Goal: Information Seeking & Learning: Learn about a topic

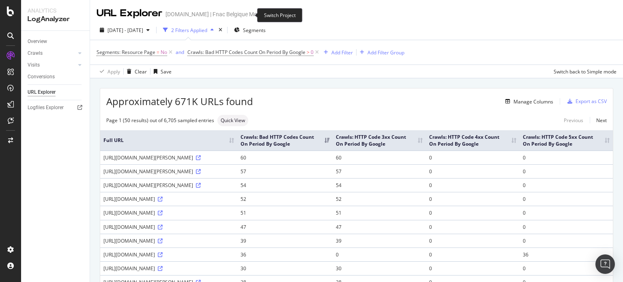
click at [269, 13] on icon "arrow-right-arrow-left" at bounding box center [271, 14] width 5 height 6
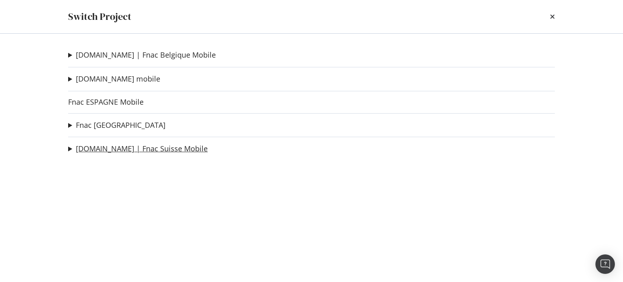
click at [127, 148] on link "[DOMAIN_NAME] | Fnac Suisse Mobile" at bounding box center [142, 148] width 132 height 9
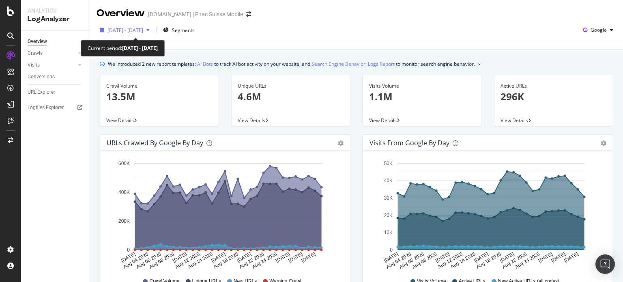
click at [143, 33] on span "2025 Aug. 2nd - Aug. 31st" at bounding box center [125, 30] width 36 height 7
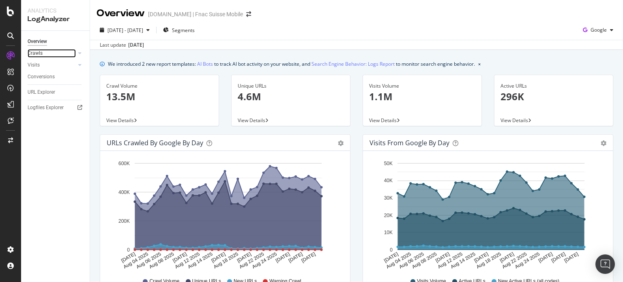
click at [49, 55] on link "Crawls" at bounding box center [52, 53] width 48 height 9
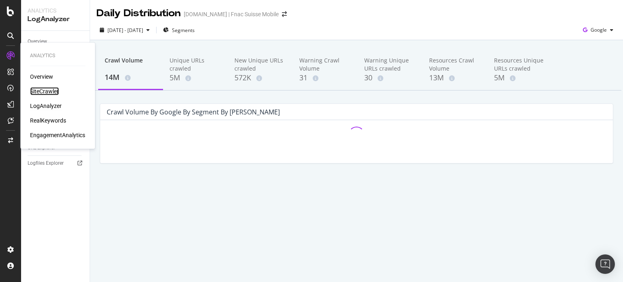
click at [43, 87] on div "SiteCrawler" at bounding box center [44, 91] width 29 height 8
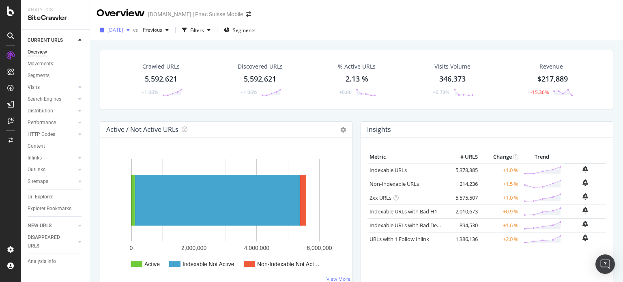
click at [133, 30] on div "button" at bounding box center [128, 30] width 10 height 5
click at [246, 17] on icon "arrow-right-arrow-left" at bounding box center [248, 14] width 5 height 6
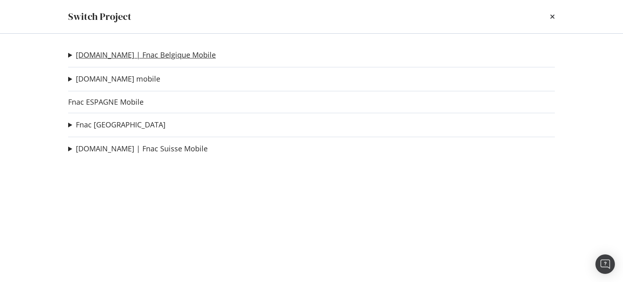
click at [135, 56] on link "fnac.be | Fnac Belgique Mobile" at bounding box center [146, 55] width 140 height 9
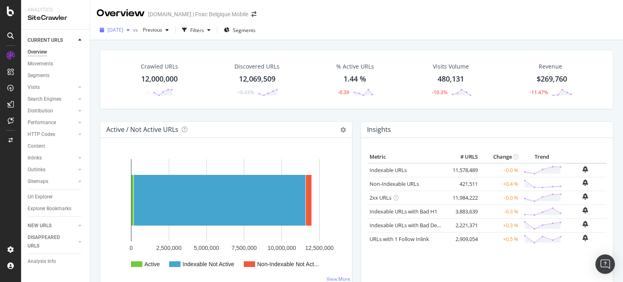
click at [130, 32] on icon "button" at bounding box center [128, 30] width 3 height 5
click at [9, 245] on icon at bounding box center [10, 249] width 8 height 8
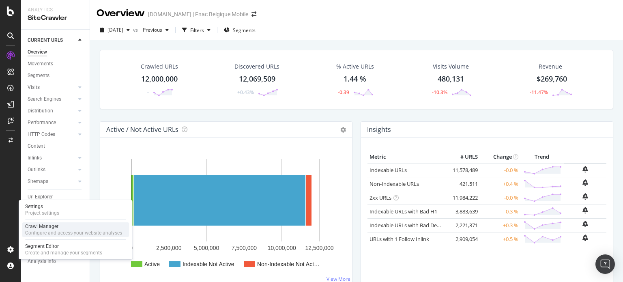
click at [38, 232] on div "Configure and access your website analyses" at bounding box center [73, 233] width 97 height 6
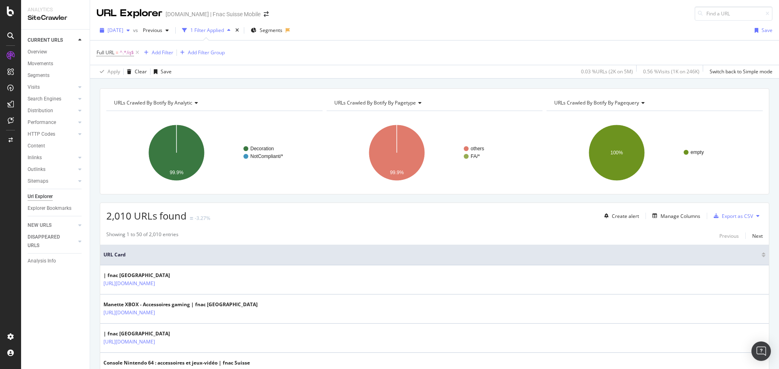
click at [129, 26] on div "[DATE]" at bounding box center [115, 30] width 36 height 12
click at [140, 53] on div "[DATE]" at bounding box center [129, 50] width 43 height 7
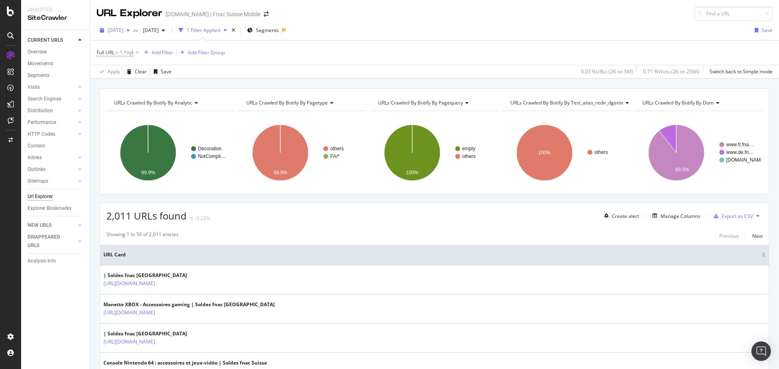
click at [130, 32] on icon "button" at bounding box center [128, 30] width 3 height 5
click at [108, 51] on div "[DATE]" at bounding box center [129, 50] width 43 height 7
click at [133, 35] on div "[DATE]" at bounding box center [115, 30] width 36 height 12
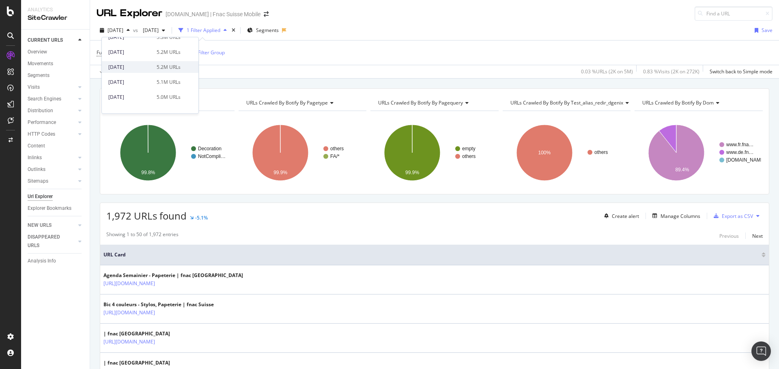
scroll to position [216, 0]
click at [147, 66] on div "[DATE]" at bounding box center [129, 66] width 43 height 7
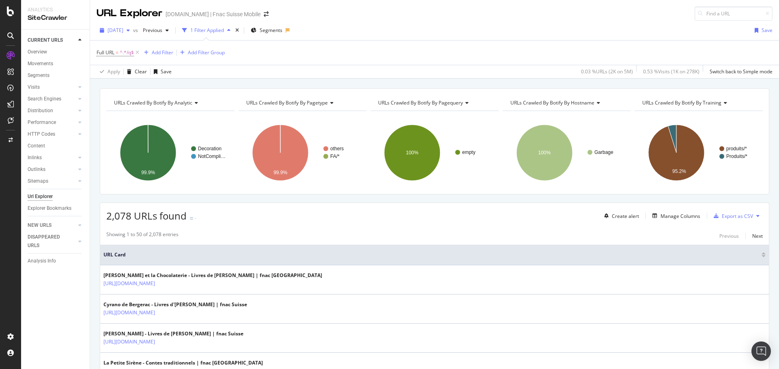
click at [123, 32] on span "[DATE]" at bounding box center [115, 30] width 16 height 7
click at [129, 90] on div "[DATE]" at bounding box center [129, 89] width 43 height 7
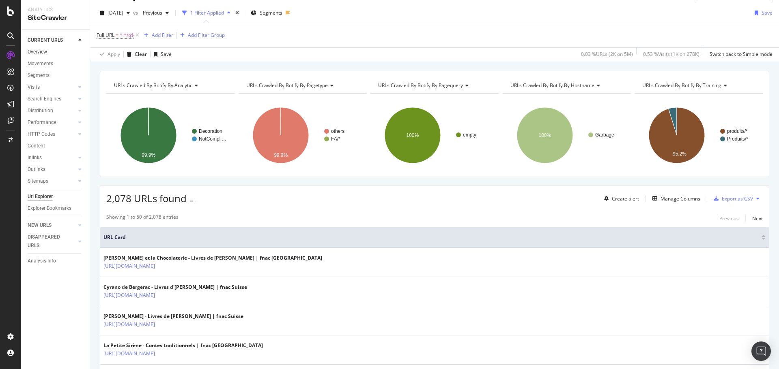
scroll to position [18, 0]
click at [162, 34] on div "Add Filter" at bounding box center [162, 34] width 21 height 7
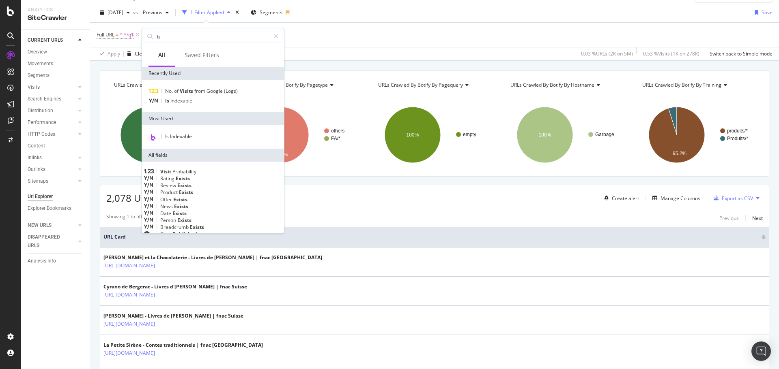
type input "is"
click at [193, 132] on div "Is Indexable" at bounding box center [213, 137] width 142 height 24
click at [193, 132] on div "Is Indexable" at bounding box center [213, 137] width 139 height 11
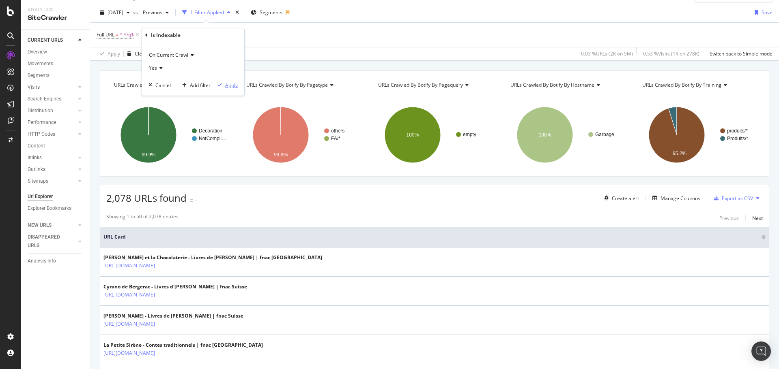
click at [224, 84] on div "button" at bounding box center [219, 85] width 11 height 5
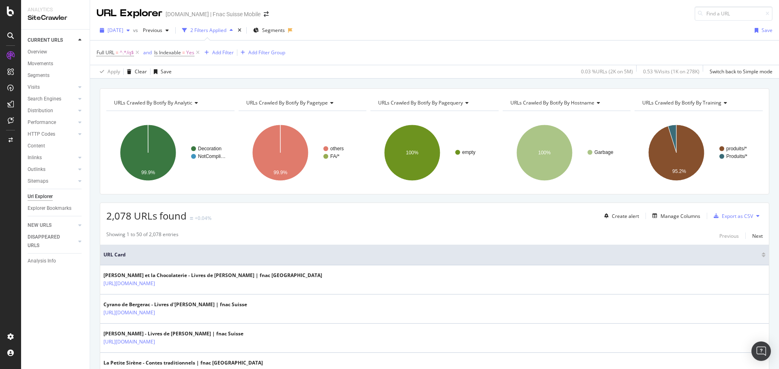
click at [133, 33] on div "[DATE]" at bounding box center [115, 30] width 36 height 12
drag, startPoint x: 143, startPoint y: 33, endPoint x: 534, endPoint y: -49, distance: 399.4
click at [534, 0] on html "Analytics SiteCrawler CURRENT URLS Overview Movements Segments Visits Analysis …" at bounding box center [389, 184] width 779 height 369
click at [477, 35] on div "2024 Jun. 1st vs Previous 2 Filters Applied Segments Save" at bounding box center [434, 32] width 689 height 16
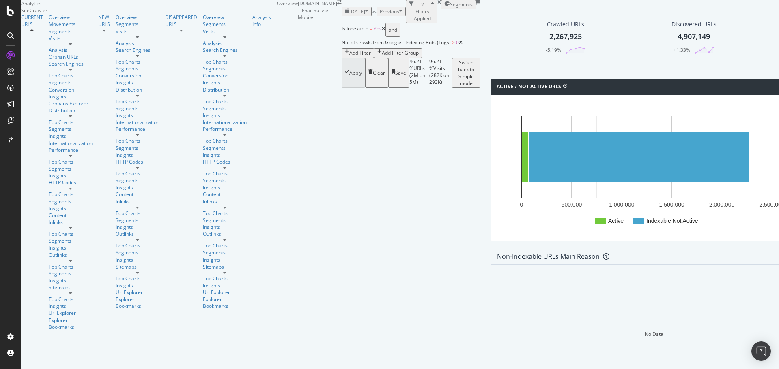
click at [349, 52] on div "Add Filter" at bounding box center [359, 52] width 21 height 7
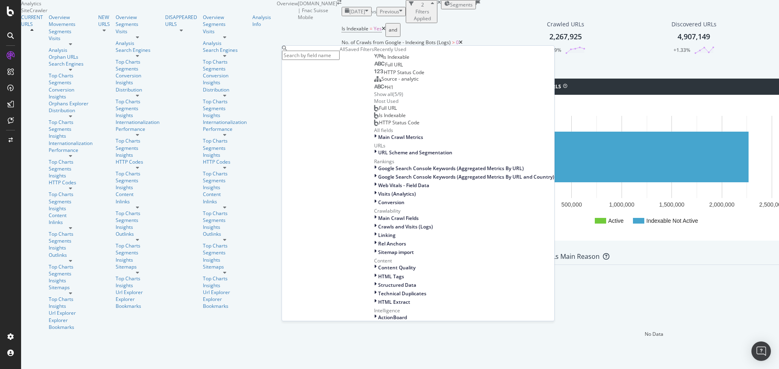
click at [385, 68] on span "Full URL" at bounding box center [394, 64] width 18 height 7
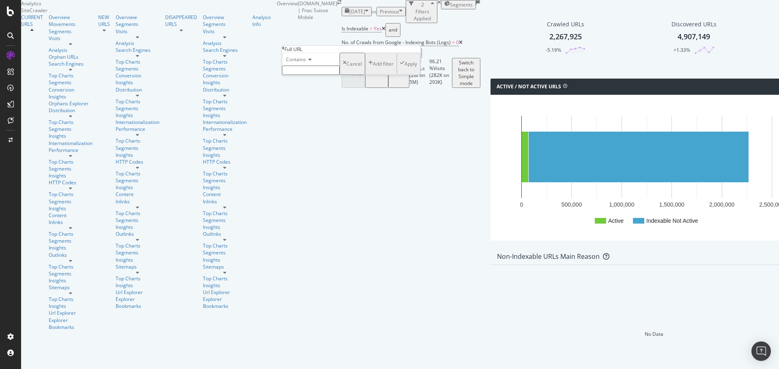
click at [306, 63] on span "Contains" at bounding box center [296, 59] width 20 height 7
click at [306, 109] on div "Ends with" at bounding box center [310, 104] width 57 height 9
click at [319, 75] on input "text" at bounding box center [311, 70] width 58 height 9
type input "/q"
click at [400, 70] on icon "button" at bounding box center [402, 66] width 4 height 7
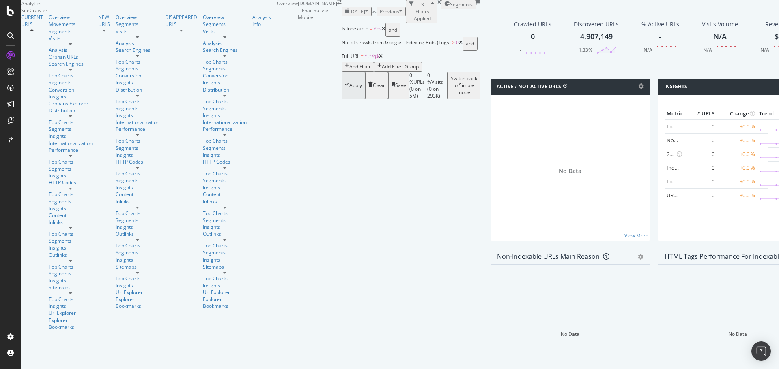
click at [349, 15] on span "[DATE]" at bounding box center [357, 11] width 16 height 7
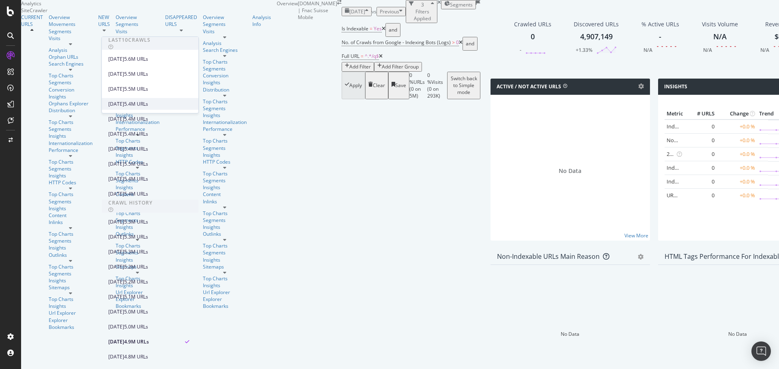
scroll to position [191, 0]
click at [124, 264] on div "[DATE]" at bounding box center [116, 267] width 16 height 7
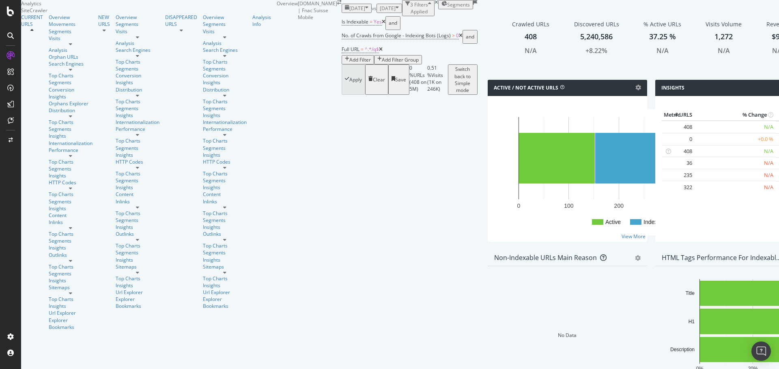
click at [459, 38] on icon at bounding box center [461, 35] width 4 height 5
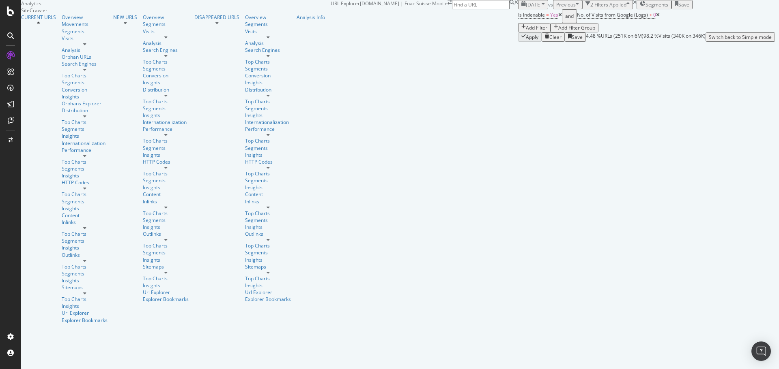
click at [521, 8] on div "[DATE]" at bounding box center [533, 4] width 24 height 7
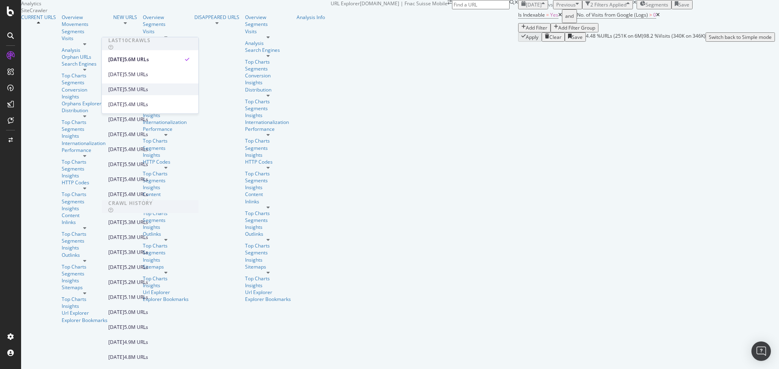
scroll to position [185, 0]
click at [145, 262] on div "[DATE] 5.2M URLs" at bounding box center [150, 268] width 97 height 12
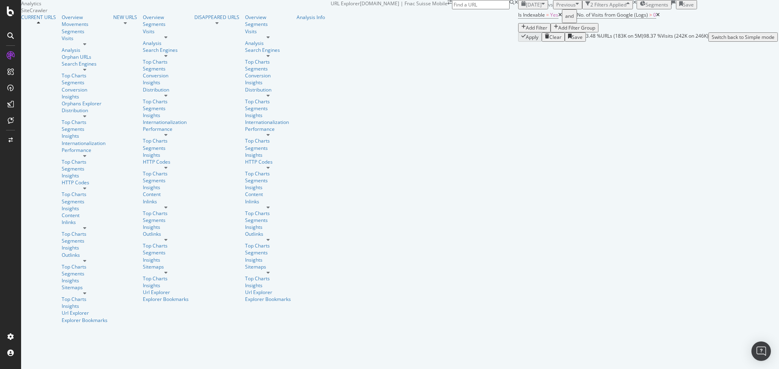
click at [526, 31] on div "Add Filter" at bounding box center [536, 27] width 21 height 7
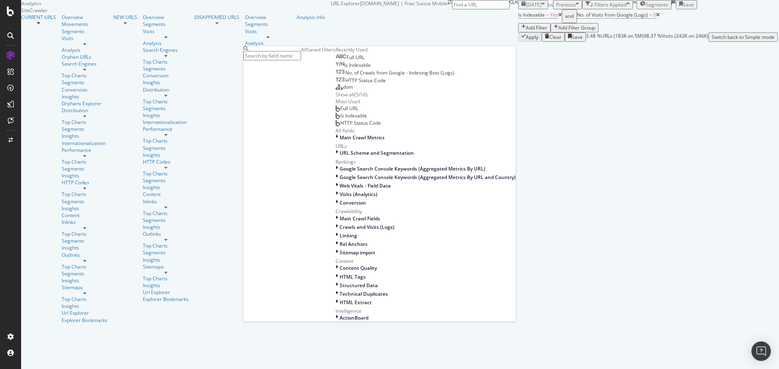
click at [335, 61] on div "Full URL" at bounding box center [349, 57] width 29 height 6
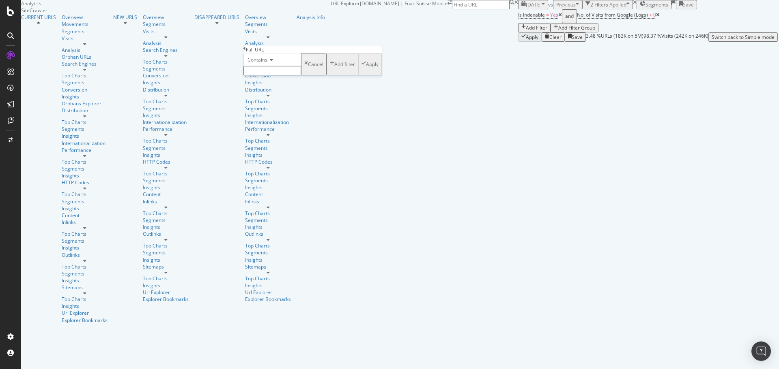
click at [258, 75] on input "text" at bounding box center [272, 70] width 58 height 9
click at [260, 66] on div "Contains" at bounding box center [272, 59] width 58 height 13
click at [264, 109] on div "Ends with" at bounding box center [272, 105] width 57 height 9
click at [294, 75] on input "text" at bounding box center [272, 70] width 58 height 9
type input "/q"
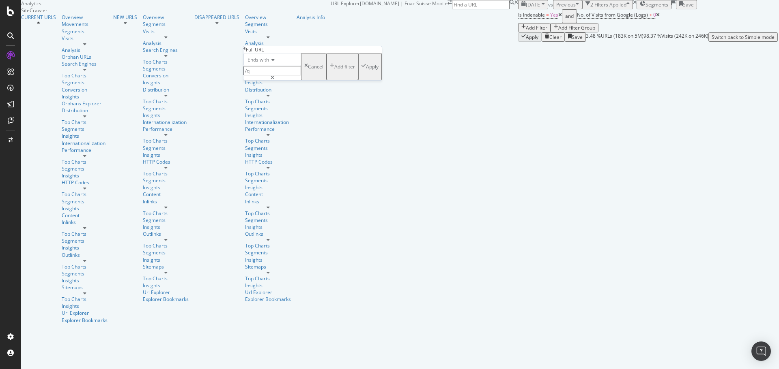
click at [361, 70] on icon "button" at bounding box center [363, 66] width 4 height 7
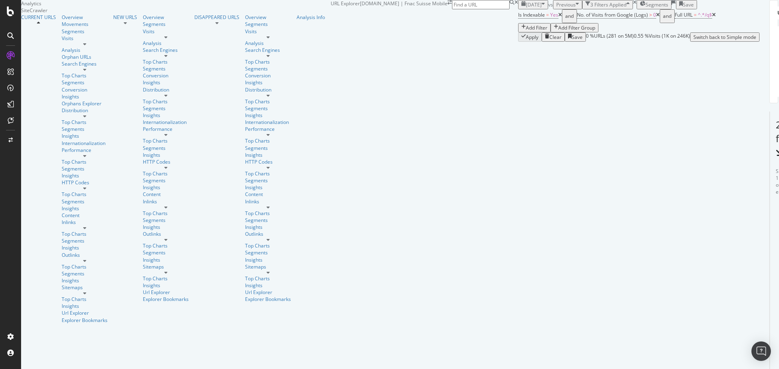
click at [541, 8] on icon "button" at bounding box center [542, 4] width 3 height 7
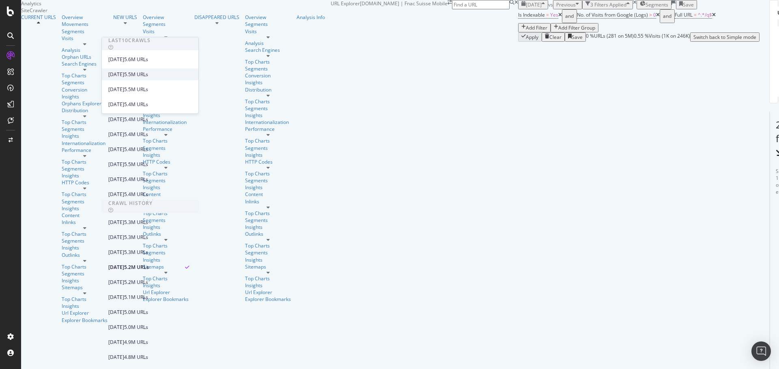
click at [144, 69] on div "[DATE] 5.5M URLs" at bounding box center [150, 75] width 97 height 12
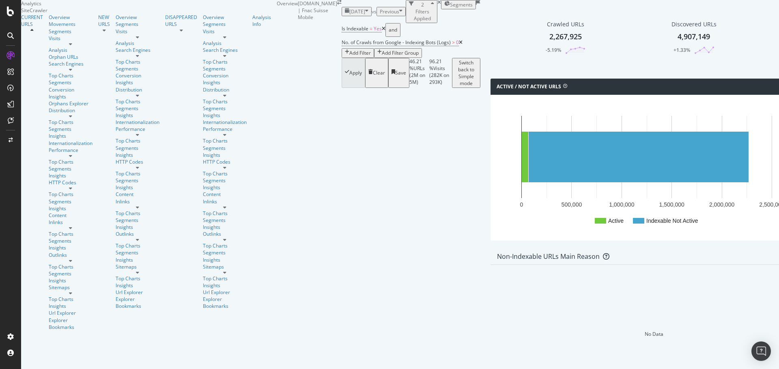
click at [349, 15] on span "[DATE]" at bounding box center [357, 11] width 16 height 7
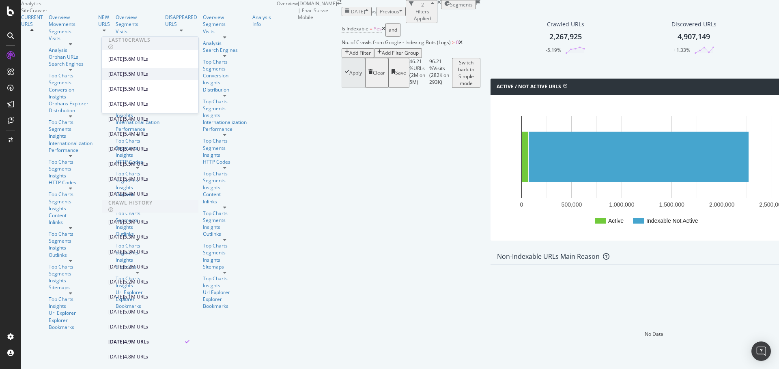
scroll to position [23, 0]
click at [138, 68] on div "[DATE] 5.5M URLs" at bounding box center [150, 74] width 97 height 12
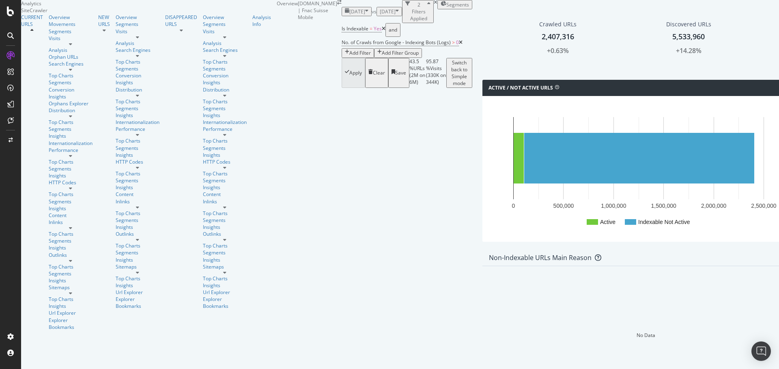
click at [349, 49] on div "Add Filter" at bounding box center [359, 52] width 21 height 7
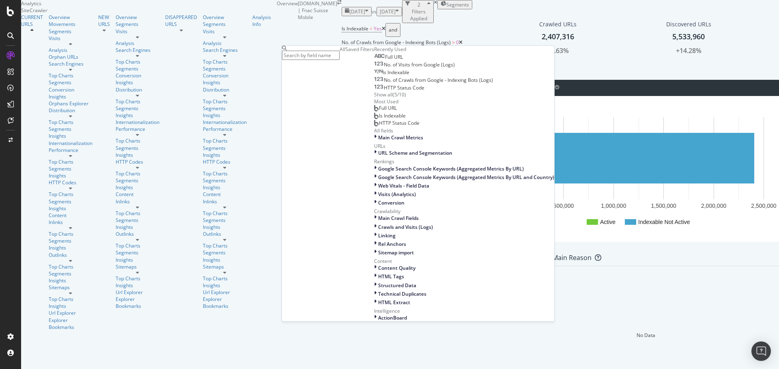
click at [385, 60] on span "Full URL" at bounding box center [394, 57] width 18 height 7
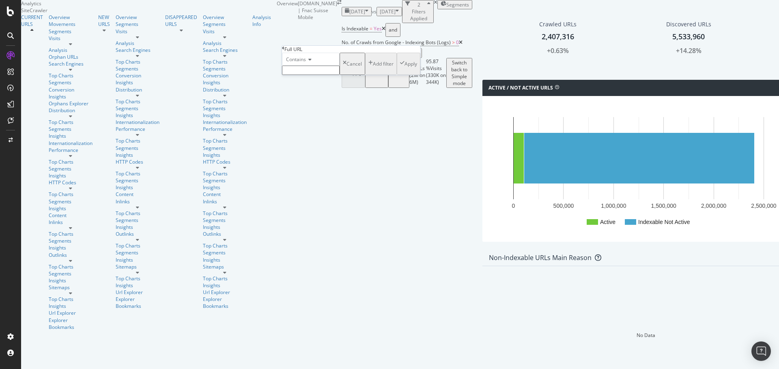
click at [306, 63] on span "Contains" at bounding box center [296, 59] width 20 height 7
click at [315, 109] on div "Ends with" at bounding box center [310, 104] width 57 height 9
click at [305, 75] on input "text" at bounding box center [311, 70] width 58 height 9
type input "/q"
click at [404, 70] on div "Apply" at bounding box center [410, 66] width 13 height 7
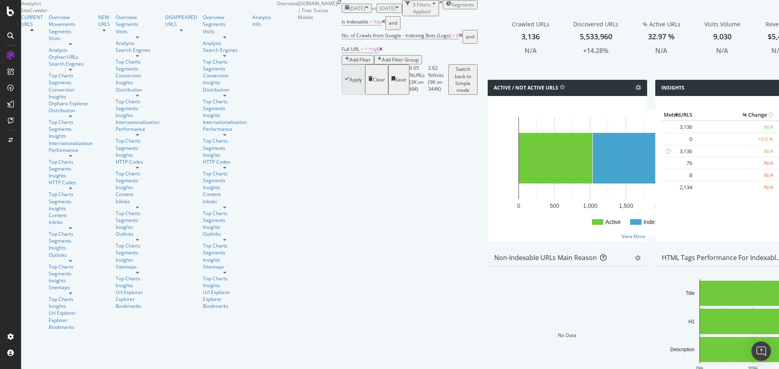
click at [459, 38] on icon at bounding box center [461, 35] width 4 height 5
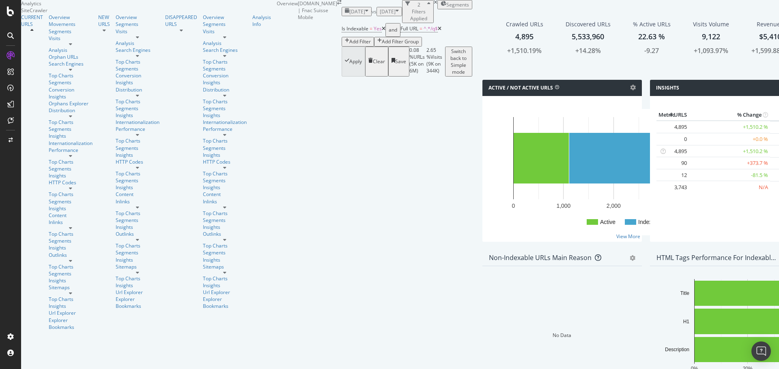
click at [349, 15] on span "[DATE]" at bounding box center [357, 11] width 16 height 7
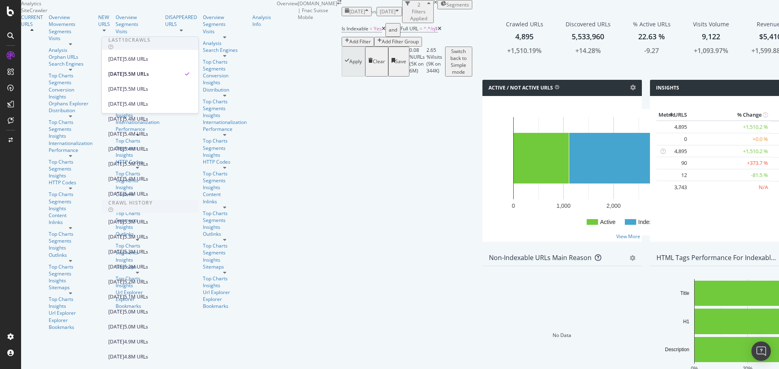
scroll to position [166, 0]
click at [152, 249] on div "2024 Aug. 1st 5.3M URLs" at bounding box center [144, 252] width 72 height 7
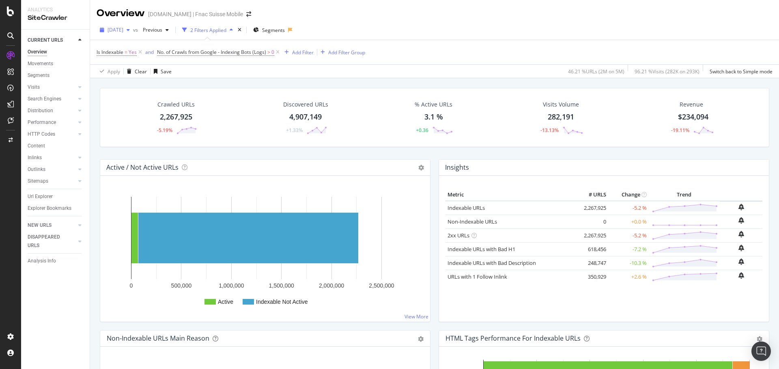
click at [123, 32] on span "[DATE]" at bounding box center [115, 29] width 16 height 7
click at [139, 68] on div "2024 Aug. 1st 5.3M URLs" at bounding box center [150, 62] width 97 height 12
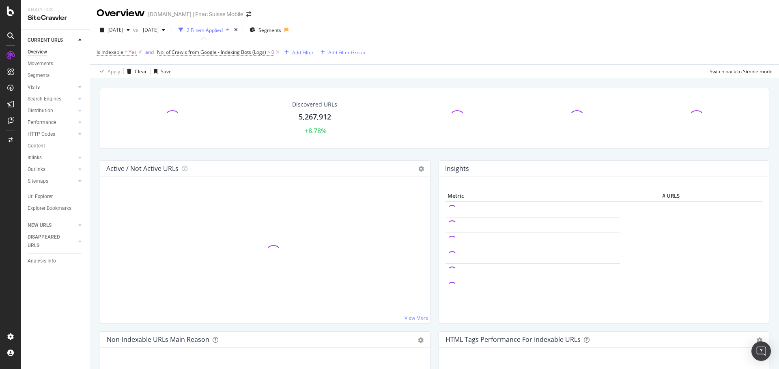
click at [300, 54] on div "Add Filter" at bounding box center [302, 52] width 21 height 7
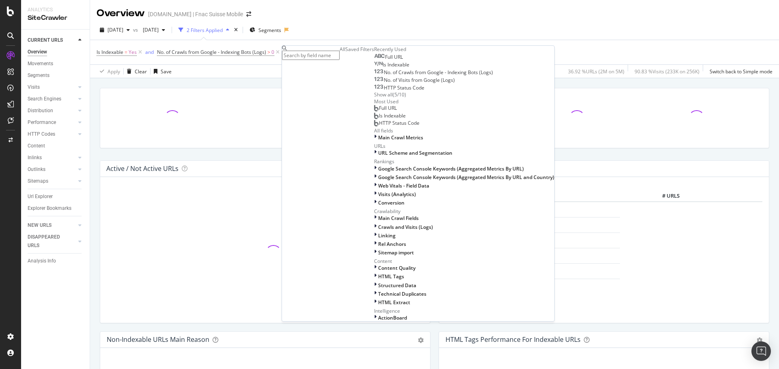
click at [385, 60] on span "Full URL" at bounding box center [394, 57] width 18 height 7
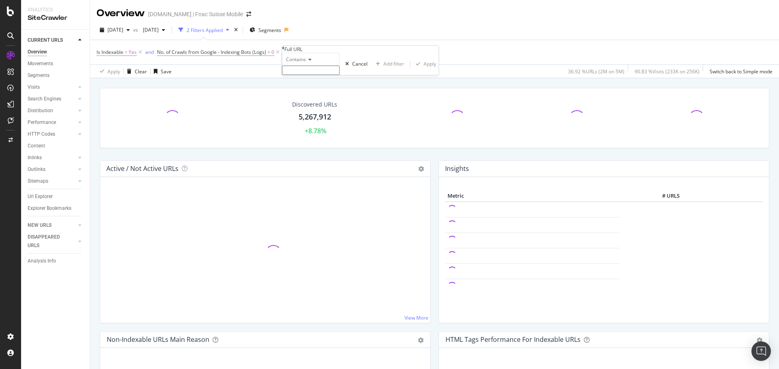
click at [300, 63] on span "Contains" at bounding box center [296, 59] width 20 height 7
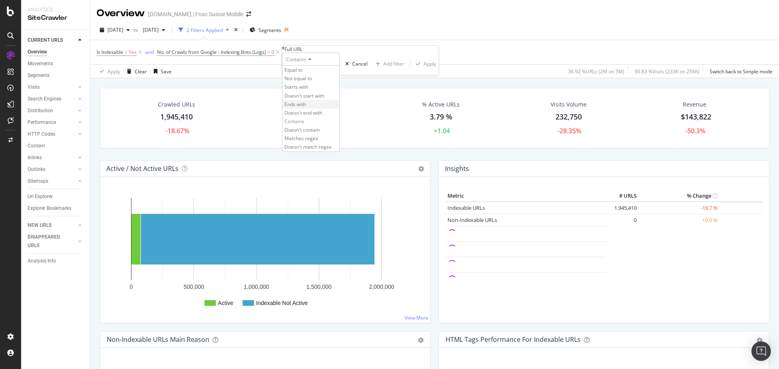
click at [306, 108] on span "Ends with" at bounding box center [294, 104] width 21 height 7
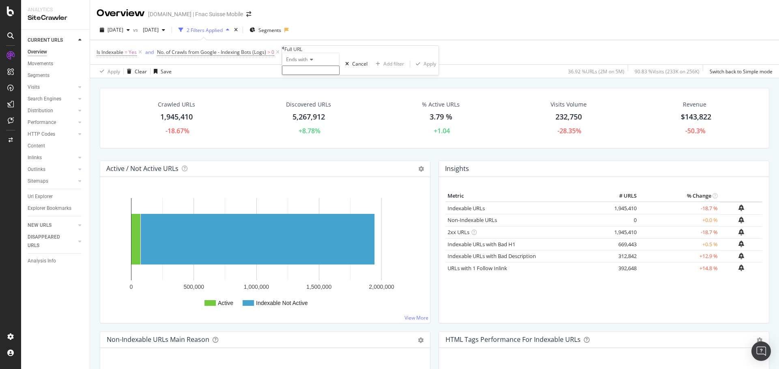
click at [305, 75] on input "text" at bounding box center [311, 70] width 58 height 9
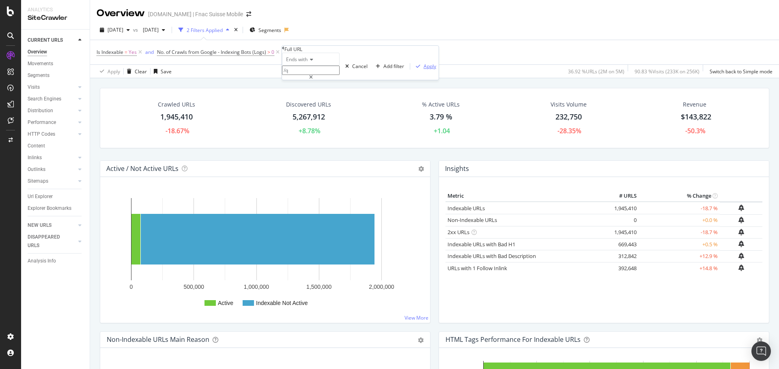
type input "/q"
click at [423, 70] on div "Apply" at bounding box center [429, 66] width 13 height 7
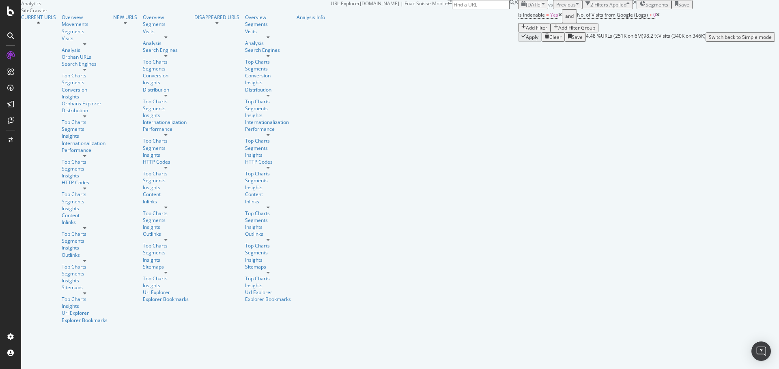
click at [526, 8] on span "[DATE]" at bounding box center [534, 4] width 16 height 7
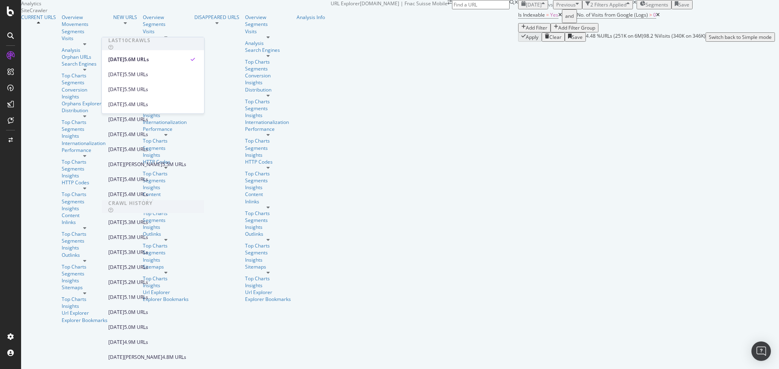
scroll to position [176, 0]
click at [124, 249] on div "[DATE]" at bounding box center [116, 252] width 16 height 7
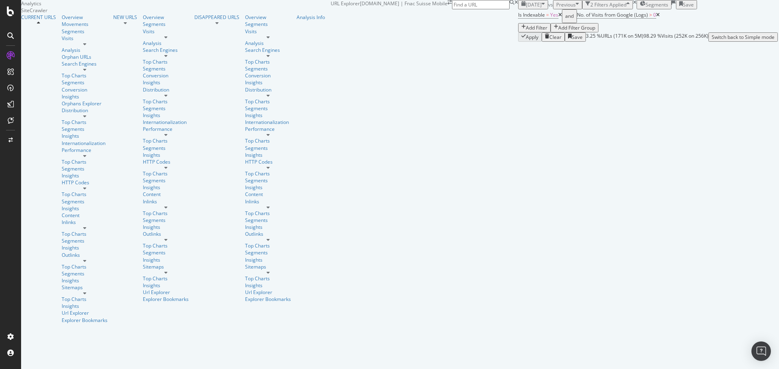
click at [526, 31] on div "Add Filter" at bounding box center [536, 27] width 21 height 7
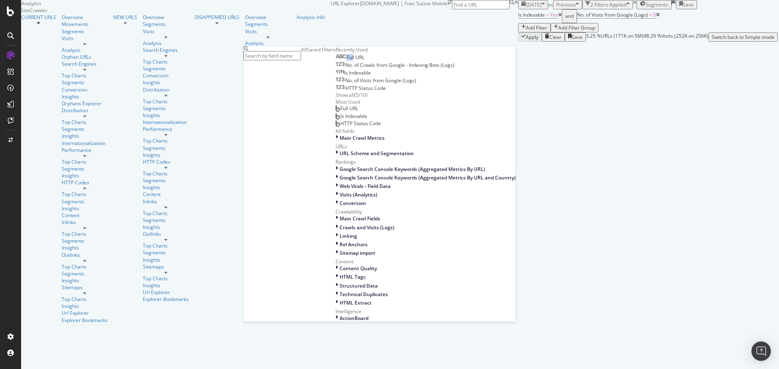
drag, startPoint x: 273, startPoint y: 104, endPoint x: 264, endPoint y: 110, distance: 11.5
click at [335, 99] on div "Full URL No. of Crawls from Google - Indexing Bots (Logs) Is Indexable No. of V…" at bounding box center [425, 75] width 180 height 45
click at [335, 61] on div "Full URL" at bounding box center [349, 57] width 29 height 6
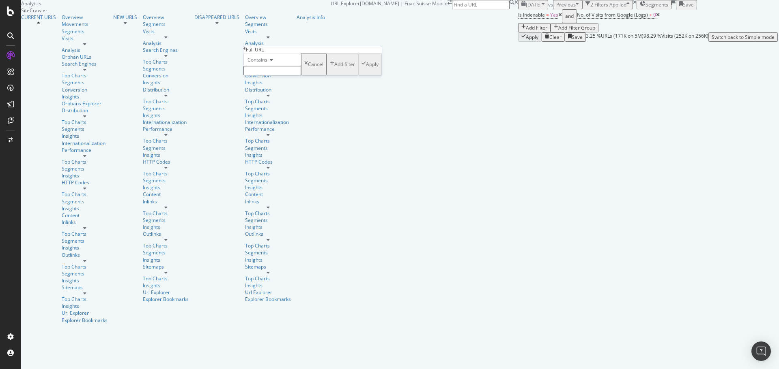
click at [267, 63] on span "Contains" at bounding box center [257, 59] width 20 height 7
drag, startPoint x: 270, startPoint y: 129, endPoint x: 267, endPoint y: 133, distance: 4.3
click at [267, 108] on span "Ends with" at bounding box center [256, 104] width 21 height 7
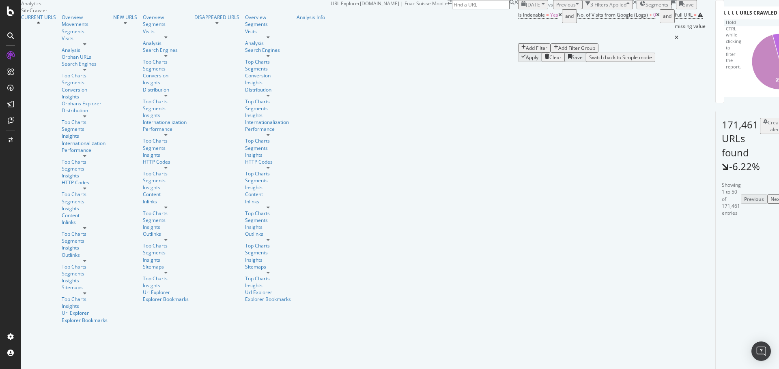
click at [747, 62] on icon "A chart." at bounding box center [757, 49] width 21 height 24
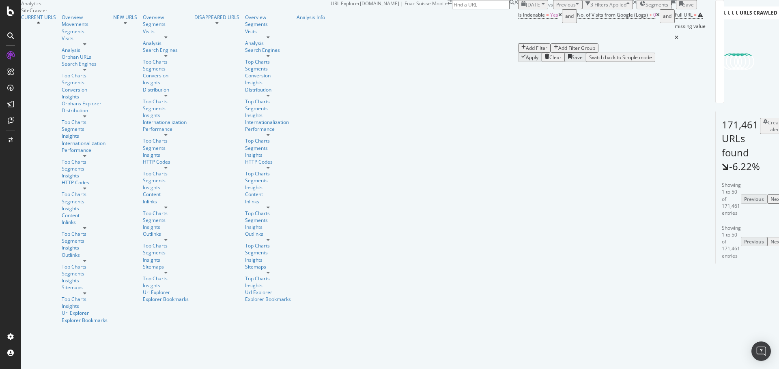
click at [674, 43] on span "Full URL = missing value" at bounding box center [689, 26] width 31 height 34
click at [674, 32] on div "missing value" at bounding box center [689, 26] width 31 height 11
click at [277, 62] on span "Contains" at bounding box center [271, 58] width 20 height 7
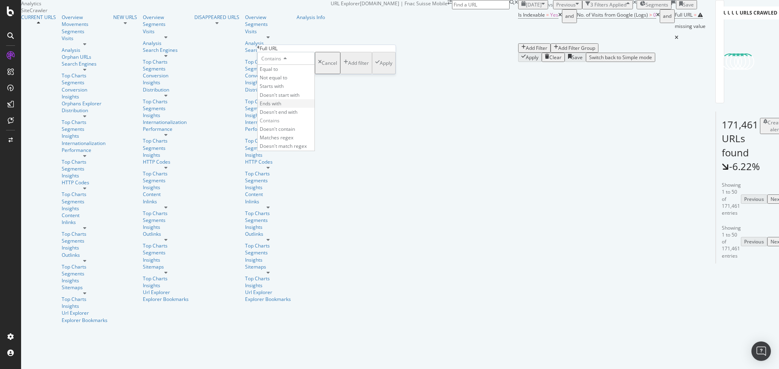
click at [275, 107] on span "Ends with" at bounding box center [270, 103] width 21 height 7
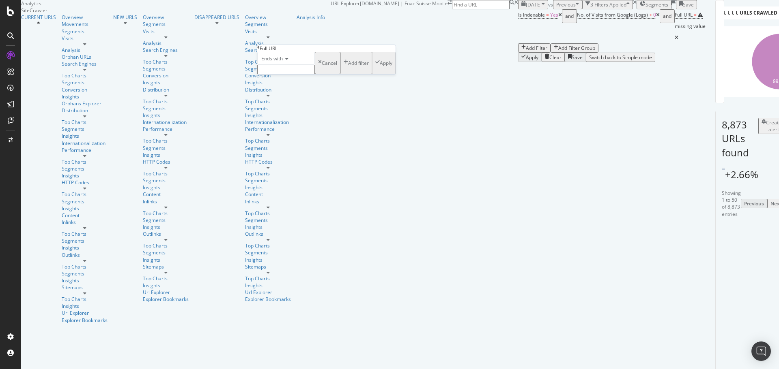
click at [295, 74] on input "text" at bounding box center [286, 69] width 58 height 9
type input "/q"
click at [375, 69] on div "button" at bounding box center [377, 65] width 4 height 7
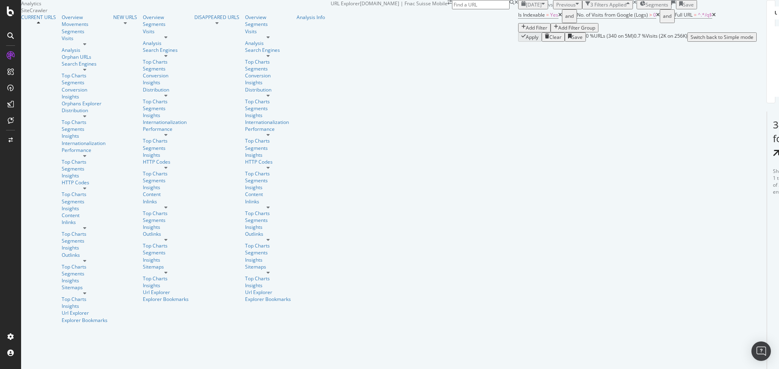
drag, startPoint x: 131, startPoint y: 30, endPoint x: 136, endPoint y: 28, distance: 5.8
click at [526, 8] on span "[DATE]" at bounding box center [534, 4] width 16 height 7
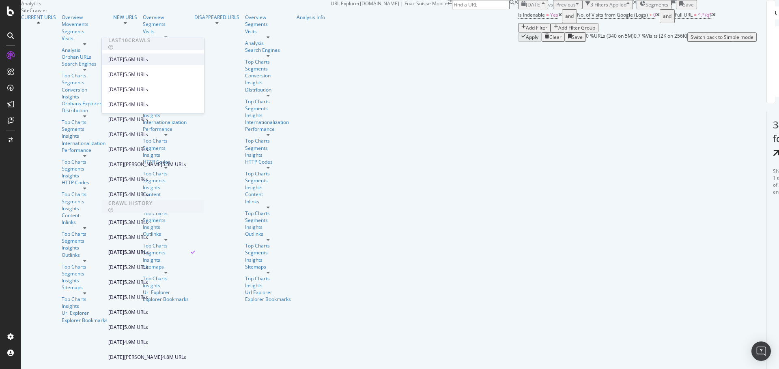
click at [150, 56] on div "2025 Jul. 31st 5.6M URLs" at bounding box center [147, 59] width 78 height 7
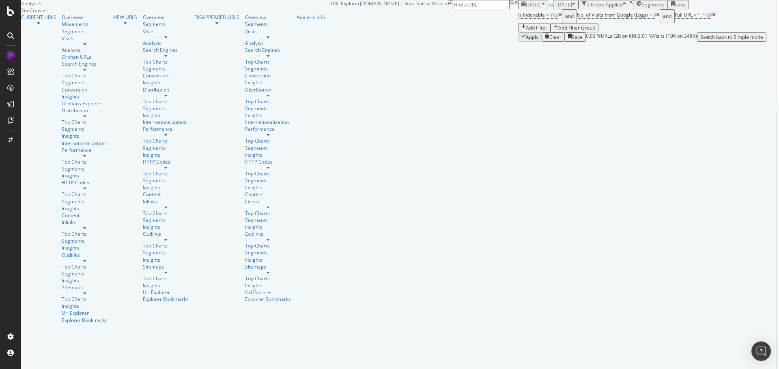
click at [656, 17] on icon at bounding box center [658, 15] width 4 height 5
click at [558, 17] on icon at bounding box center [560, 15] width 4 height 5
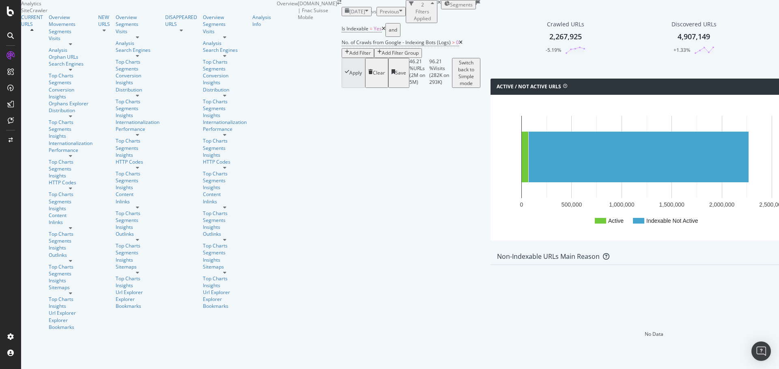
click at [349, 54] on div "Add Filter" at bounding box center [359, 52] width 21 height 7
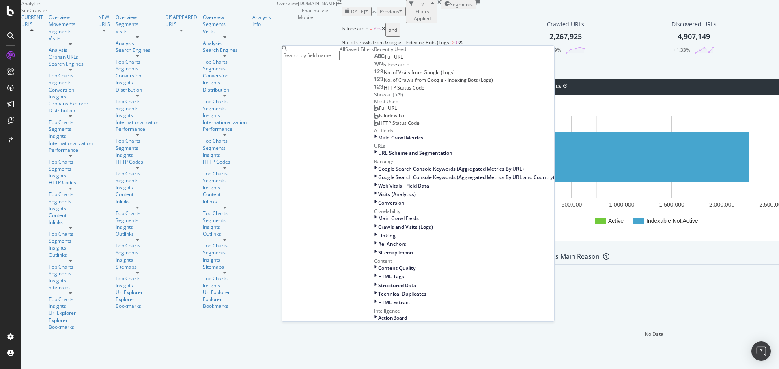
click at [385, 60] on span "Full URL" at bounding box center [394, 57] width 18 height 7
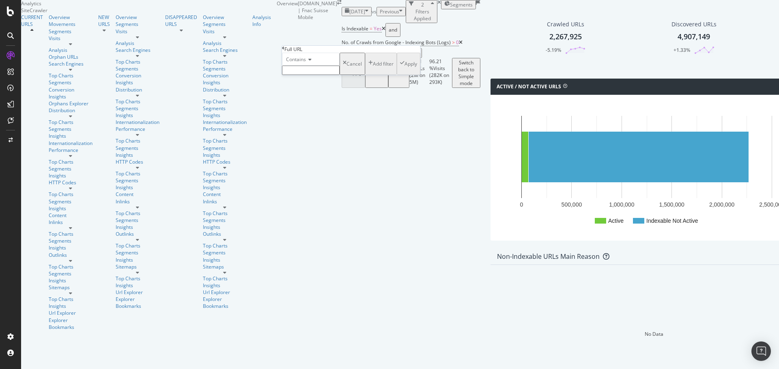
click at [300, 63] on span "Contains" at bounding box center [296, 59] width 20 height 7
click at [305, 108] on span "Ends with" at bounding box center [294, 104] width 21 height 7
click at [318, 75] on input "text" at bounding box center [311, 70] width 58 height 9
type input "/q"
click at [404, 70] on div "Apply" at bounding box center [410, 66] width 13 height 7
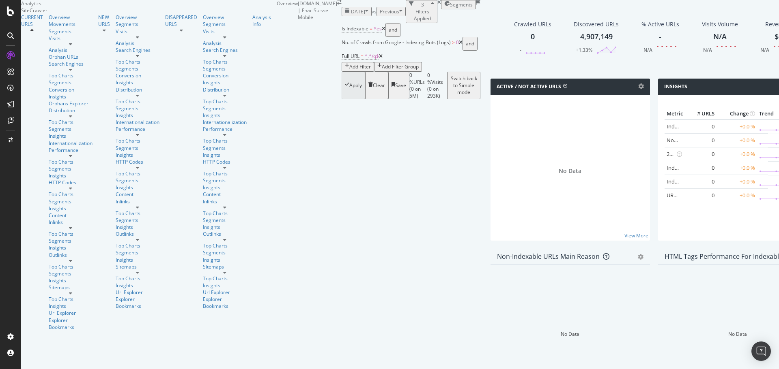
click at [349, 15] on span "[DATE]" at bounding box center [357, 11] width 16 height 7
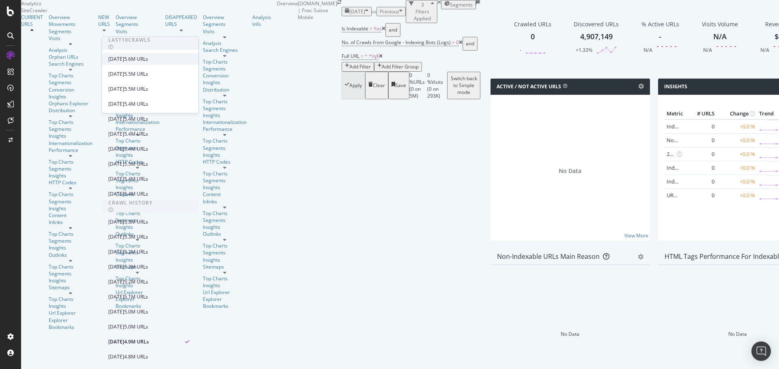
click at [124, 62] on div "[DATE]" at bounding box center [116, 59] width 16 height 7
